Goal: Find specific page/section: Find specific page/section

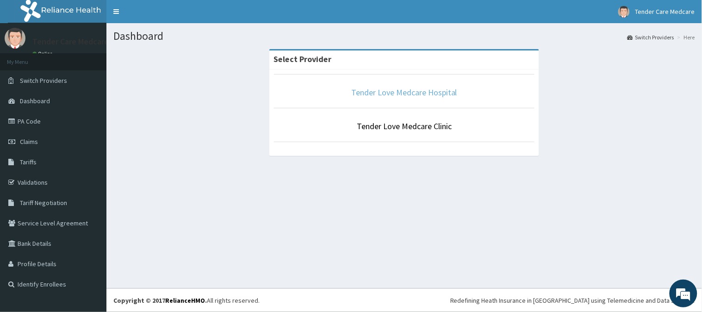
click at [391, 98] on link "Tender Love Medcare Hospital" at bounding box center [404, 92] width 106 height 11
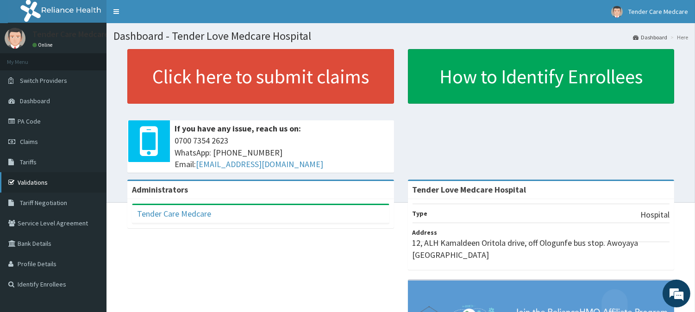
click at [38, 183] on link "Validations" at bounding box center [53, 182] width 106 height 20
